Goal: Task Accomplishment & Management: Manage account settings

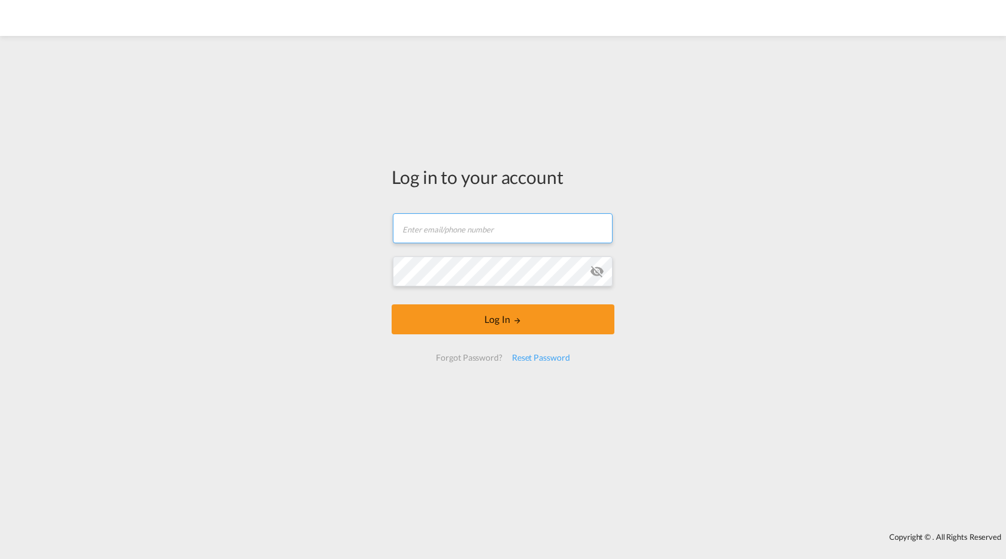
click at [465, 220] on input "text" at bounding box center [503, 228] width 220 height 30
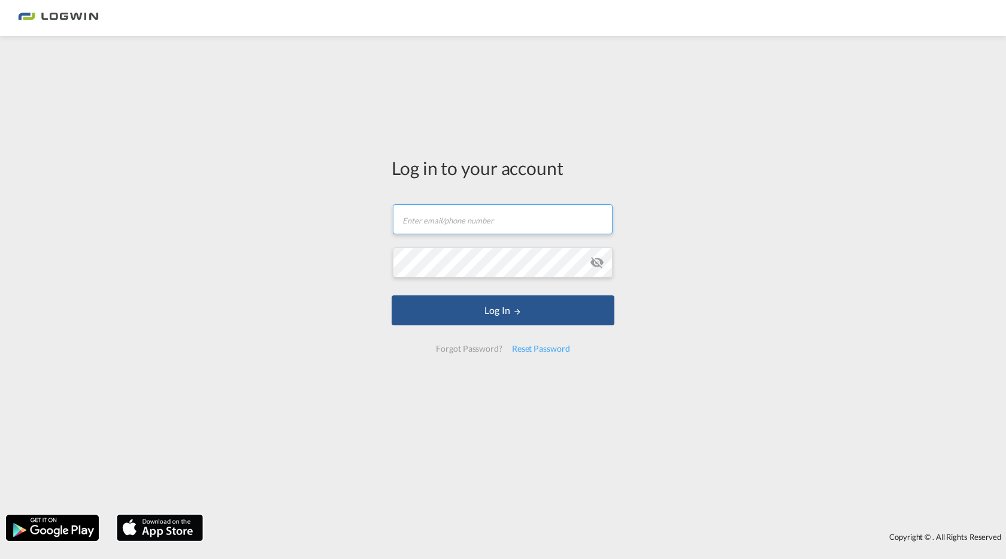
click at [511, 231] on input "text" at bounding box center [503, 219] width 220 height 30
click at [452, 213] on input "text" at bounding box center [503, 219] width 220 height 30
type input "[PERSON_NAME][EMAIL_ADDRESS][DOMAIN_NAME]"
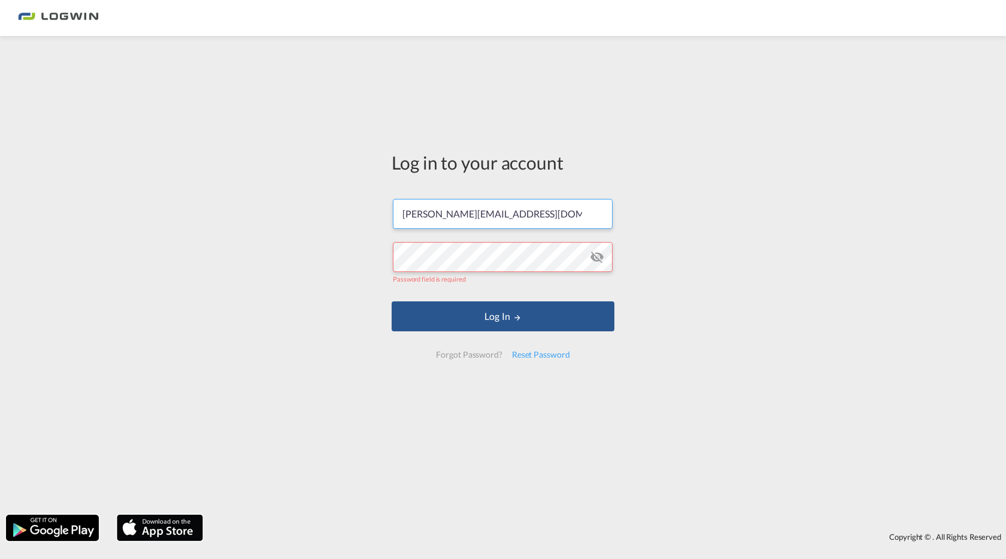
drag, startPoint x: 582, startPoint y: 220, endPoint x: 339, endPoint y: 224, distance: 243.1
click at [339, 224] on div "Log in to your account Mika.Heinen@logwin-logistics.com Password field is requi…" at bounding box center [503, 275] width 1006 height 466
click at [542, 350] on div "Reset Password" at bounding box center [541, 355] width 68 height 22
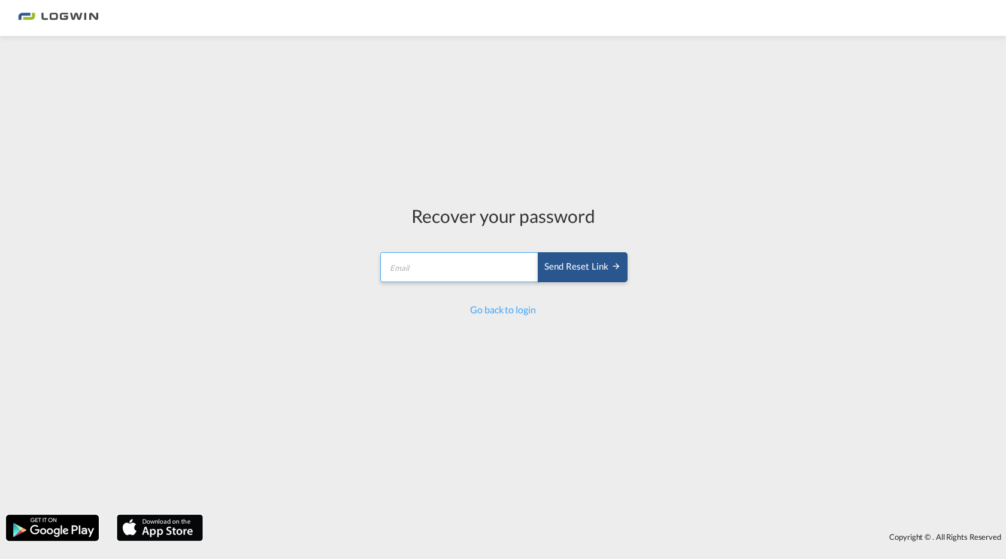
click at [447, 259] on input "email" at bounding box center [459, 267] width 159 height 30
paste input "Mika.Heinen@logwin-logistics.com"
type input "Mika.Heinen@logwin-logistics.com"
click at [592, 269] on div "Send reset link" at bounding box center [582, 267] width 77 height 14
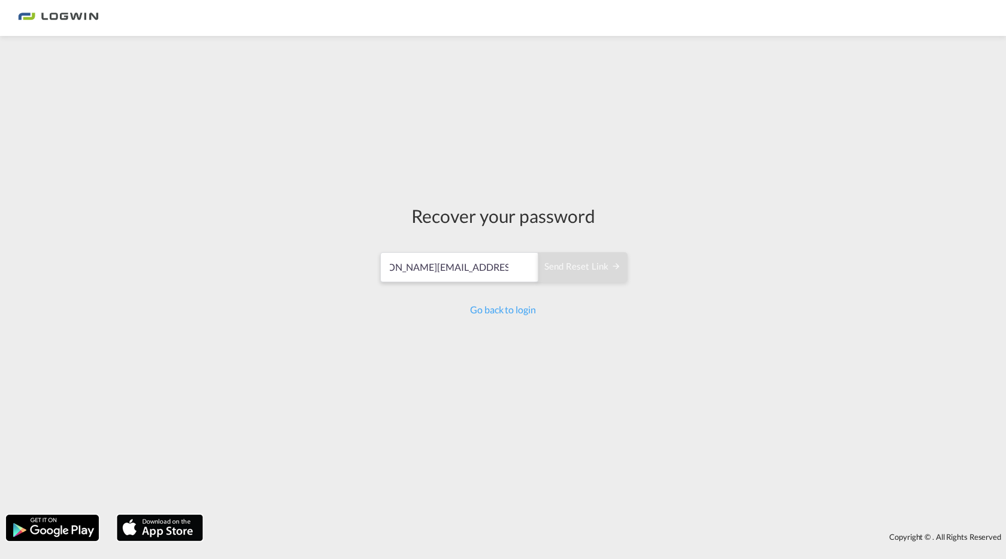
scroll to position [0, 0]
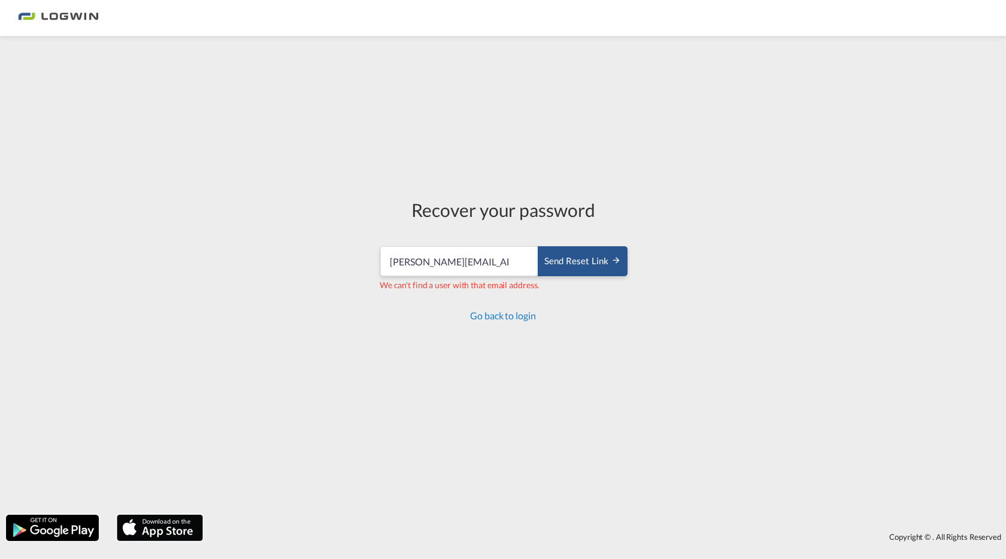
click at [503, 318] on link "Go back to login" at bounding box center [502, 315] width 65 height 11
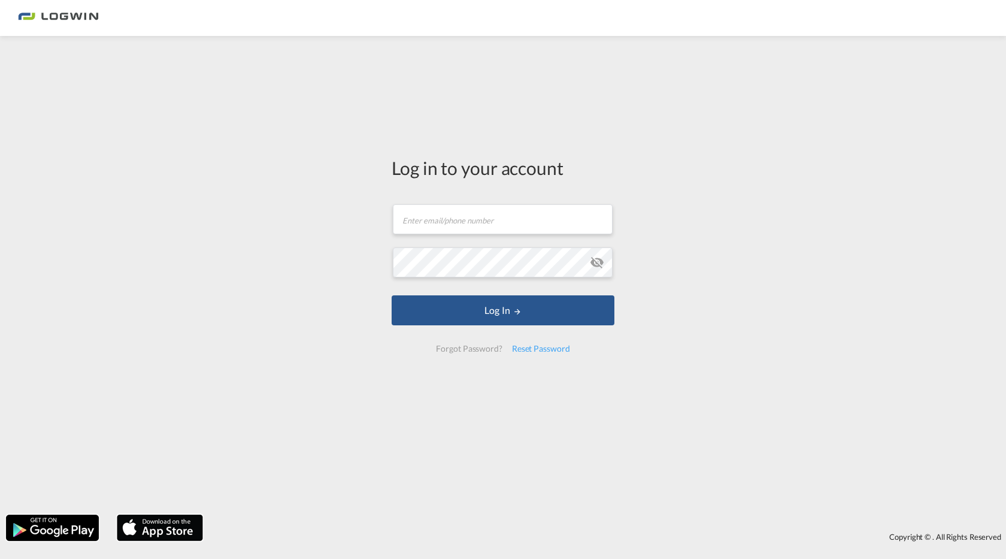
click at [56, 13] on img at bounding box center [58, 18] width 81 height 27
click at [43, 10] on img at bounding box center [58, 18] width 81 height 27
drag, startPoint x: 497, startPoint y: 456, endPoint x: 558, endPoint y: 449, distance: 61.5
click at [497, 456] on div "Log in to your account Email field is required Password field is required Log I…" at bounding box center [503, 259] width 241 height 435
click at [76, 10] on img at bounding box center [58, 18] width 81 height 27
